Goal: Task Accomplishment & Management: Manage account settings

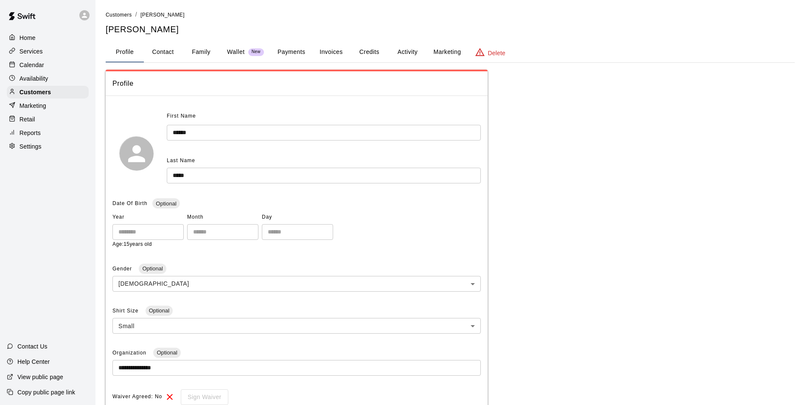
scroll to position [172, 0]
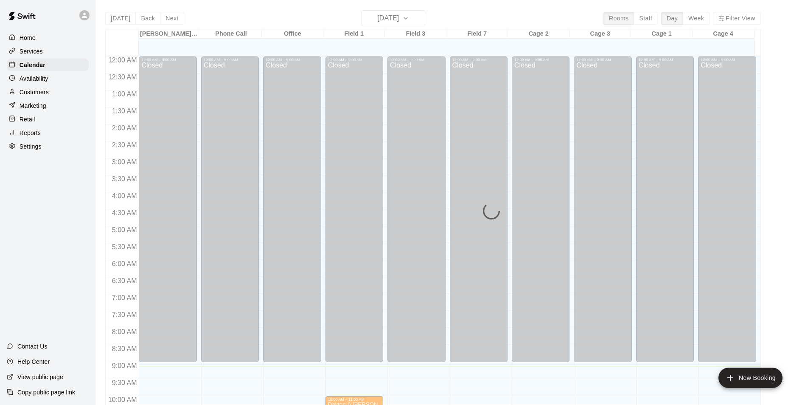
scroll to position [275, 0]
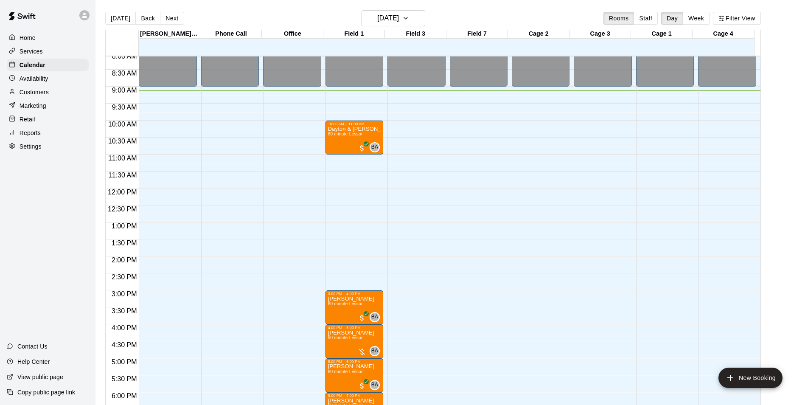
drag, startPoint x: 702, startPoint y: 17, endPoint x: 690, endPoint y: 28, distance: 16.2
click at [702, 17] on button "Week" at bounding box center [696, 18] width 27 height 13
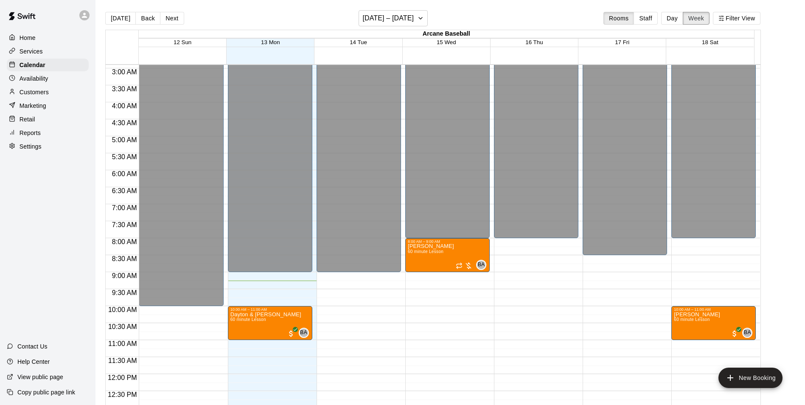
scroll to position [98, 0]
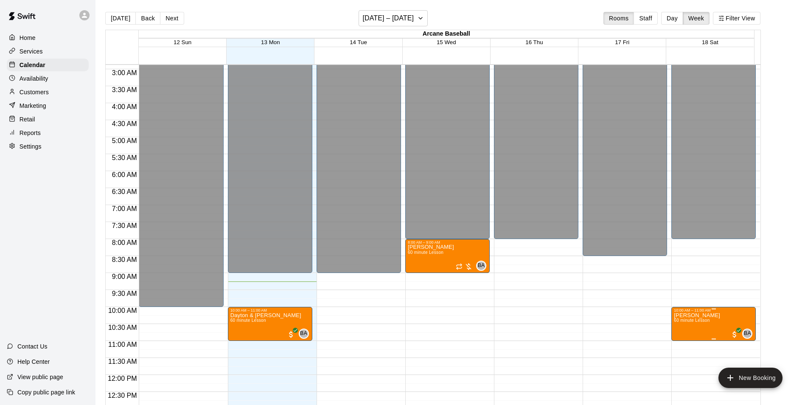
click at [700, 323] on span "60 minute Lesson" at bounding box center [692, 320] width 36 height 5
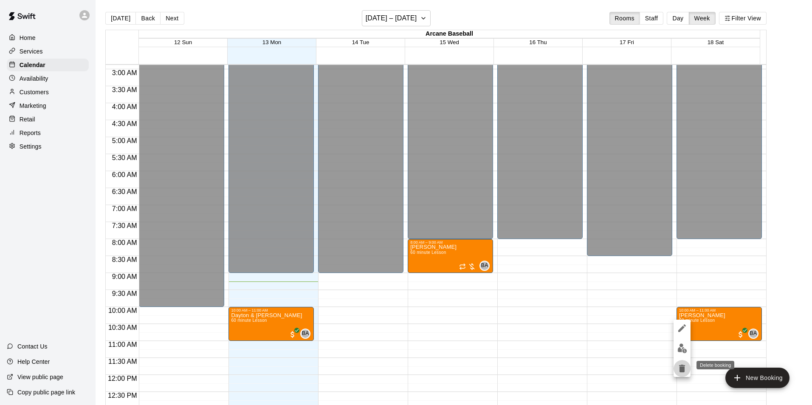
click at [676, 366] on button "delete" at bounding box center [681, 368] width 17 height 17
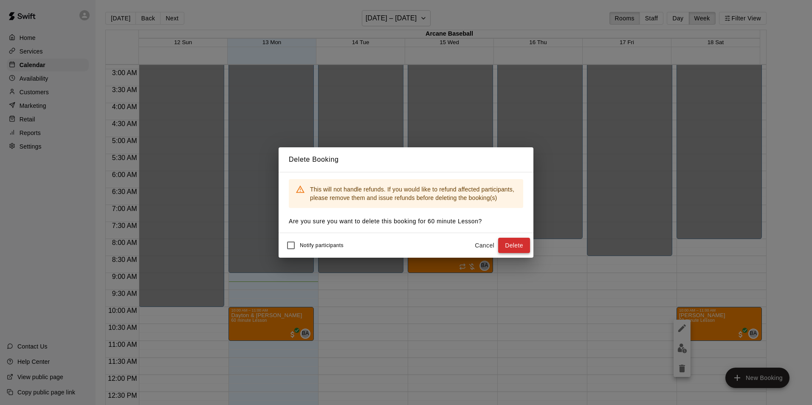
click at [516, 241] on button "Delete" at bounding box center [514, 246] width 32 height 16
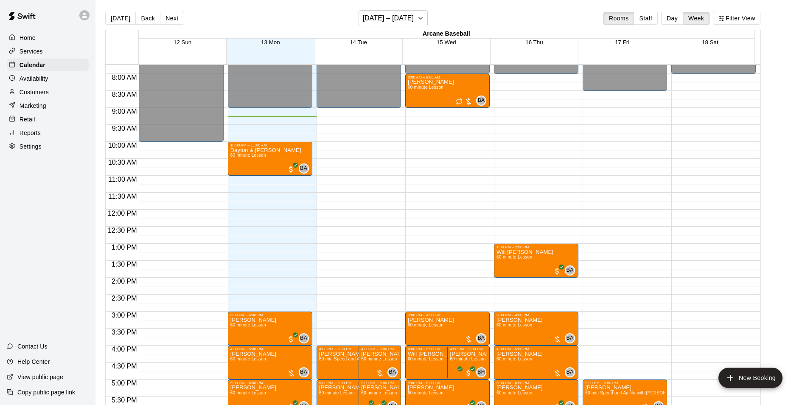
scroll to position [310, 0]
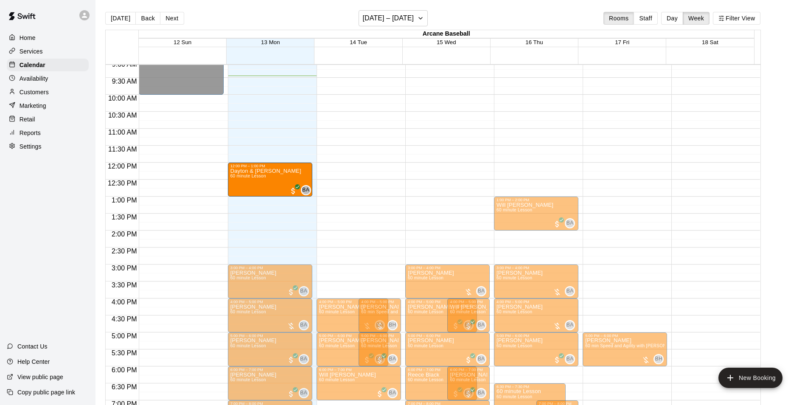
drag, startPoint x: 282, startPoint y: 114, endPoint x: 282, endPoint y: 188, distance: 73.9
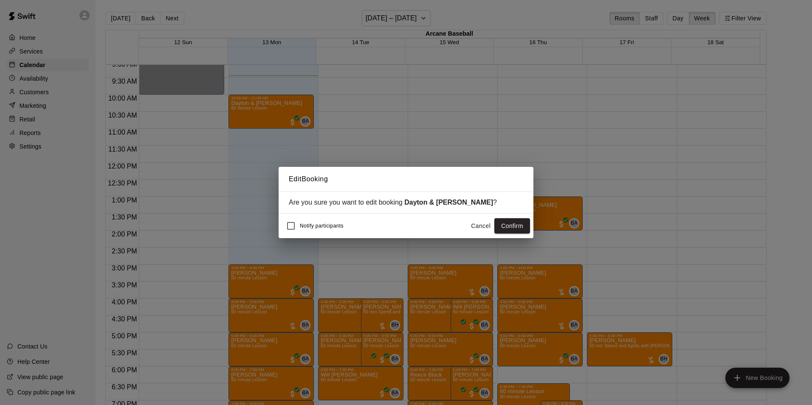
drag, startPoint x: 502, startPoint y: 226, endPoint x: 463, endPoint y: 236, distance: 39.7
click at [501, 227] on button "Confirm" at bounding box center [512, 226] width 36 height 16
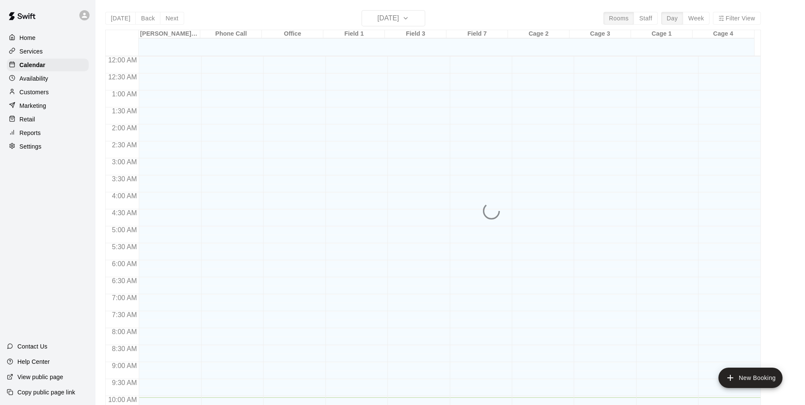
scroll to position [341, 0]
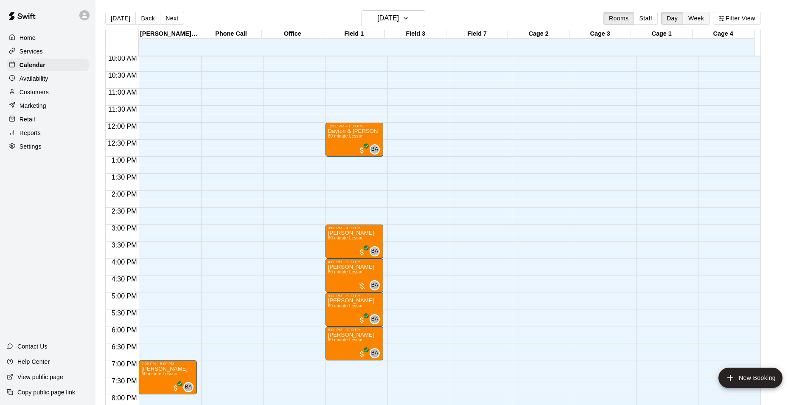
click at [707, 15] on button "Week" at bounding box center [696, 18] width 27 height 13
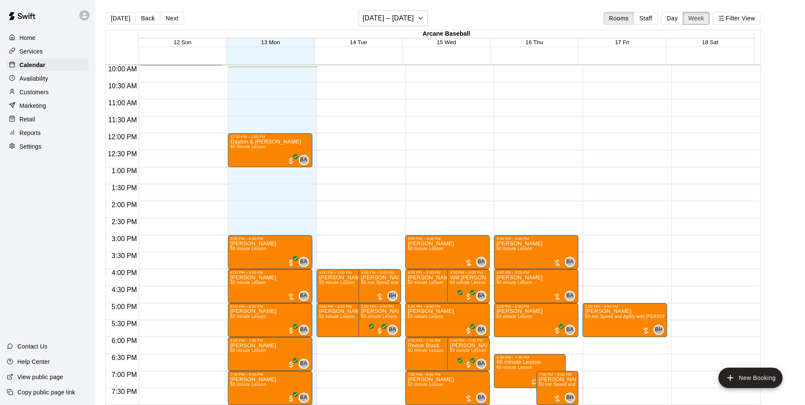
scroll to position [382, 0]
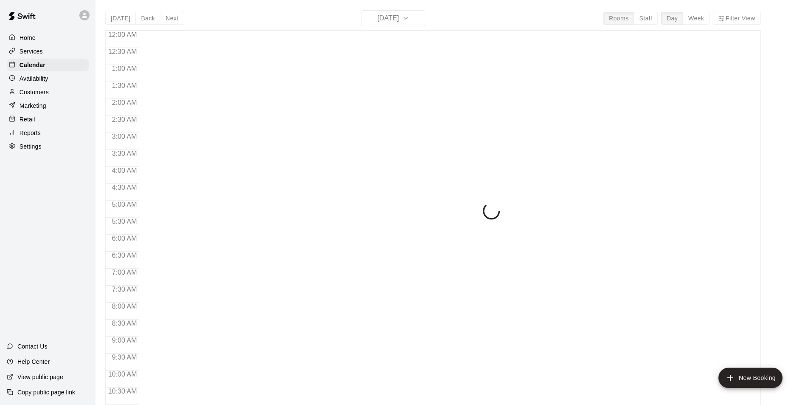
scroll to position [347, 0]
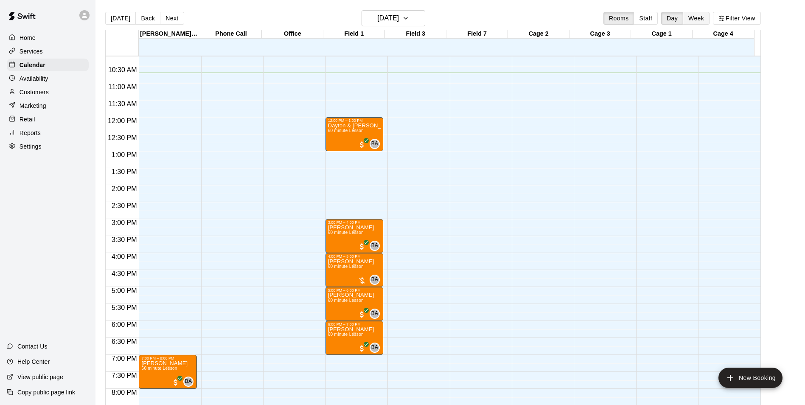
click at [700, 19] on button "Week" at bounding box center [696, 18] width 27 height 13
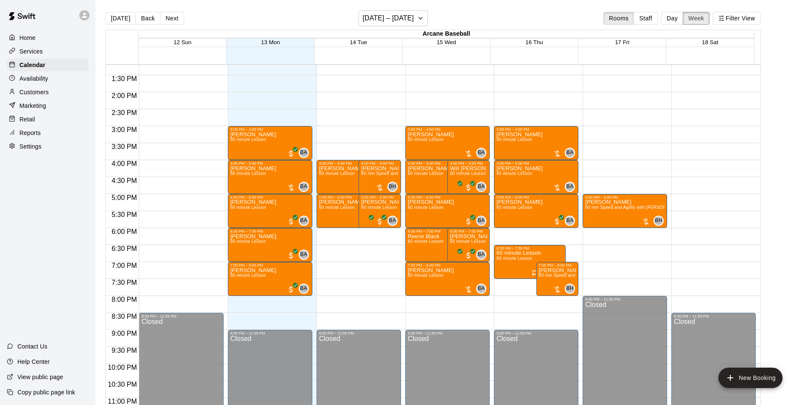
scroll to position [406, 0]
